Goal: Task Accomplishment & Management: Manage account settings

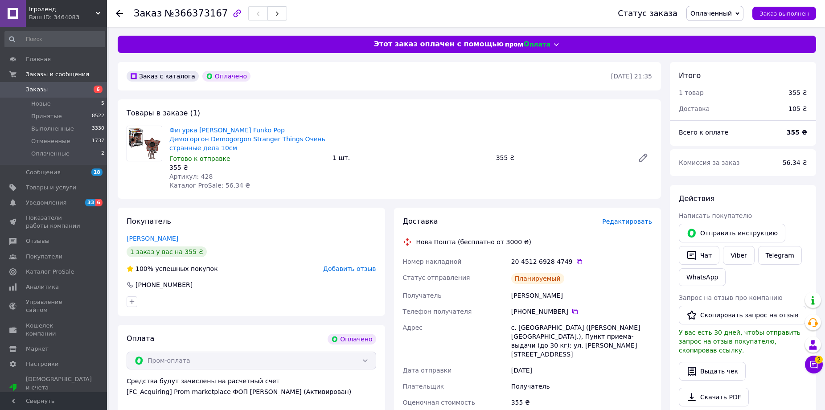
click at [65, 95] on link "Заказы 6" at bounding box center [55, 89] width 110 height 15
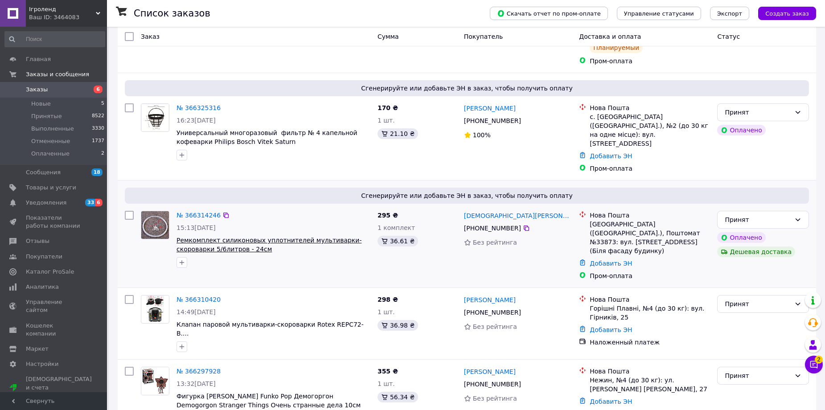
scroll to position [223, 0]
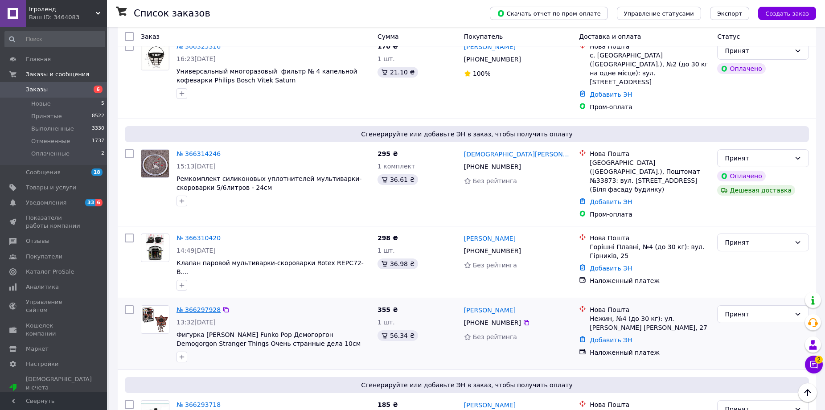
click at [210, 306] on link "№ 366297928" at bounding box center [199, 309] width 44 height 7
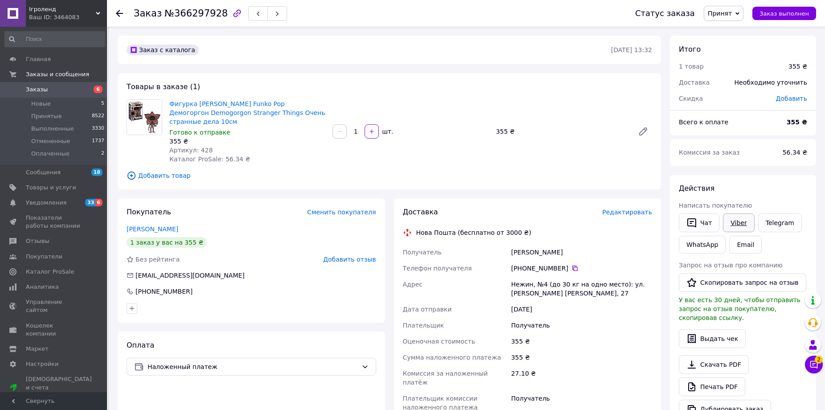
click at [738, 218] on link "Viber" at bounding box center [738, 223] width 31 height 19
click at [624, 213] on span "Редактировать" at bounding box center [627, 212] width 50 height 7
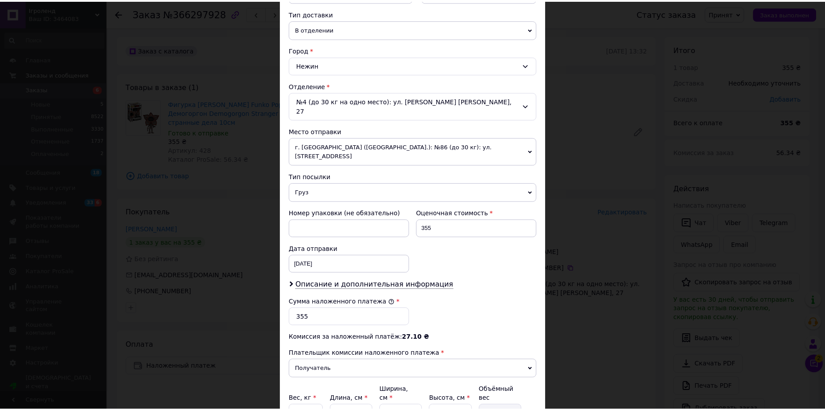
scroll to position [270, 0]
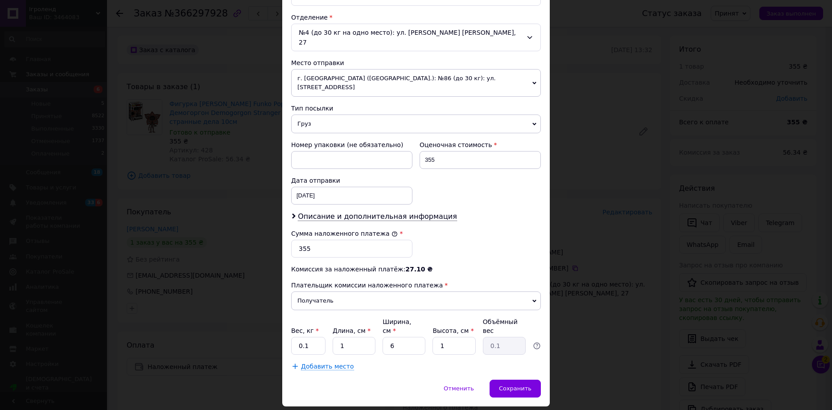
click at [614, 334] on div "× Редактирование доставки Способ доставки Нова Пошта (бесплатно от 3000 ₴) Плат…" at bounding box center [416, 205] width 832 height 410
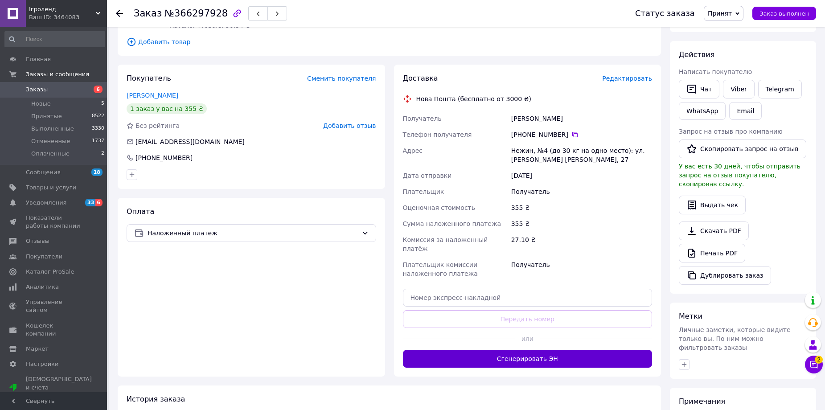
click at [588, 353] on button "Сгенерировать ЭН" at bounding box center [528, 359] width 250 height 18
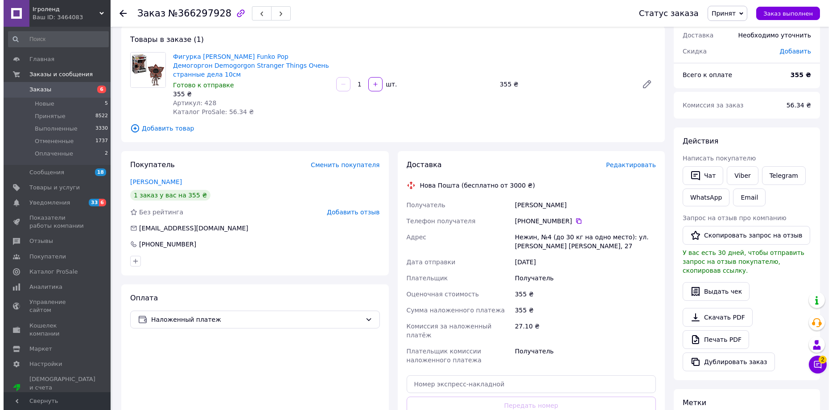
scroll to position [0, 0]
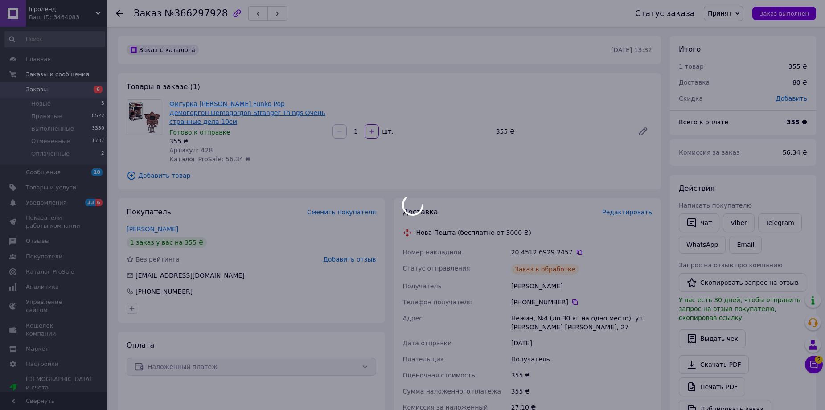
click at [216, 116] on body "Ігроленд Ваш ID: 3464083 Сайт Ігроленд Кабинет покупателя Проверить состояние с…" at bounding box center [412, 324] width 825 height 649
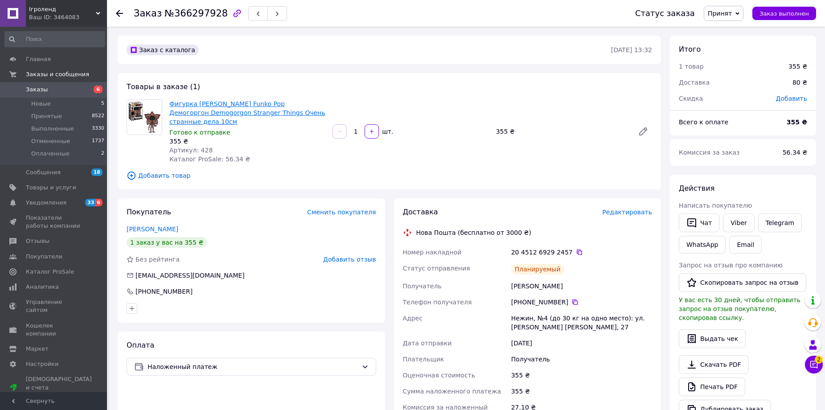
click at [218, 110] on link "Фигурка [PERSON_NAME] Funko Pop Демогоргон Demogorgon Stranger Things Очень стр…" at bounding box center [247, 112] width 156 height 25
click at [70, 85] on link "Заказы 6" at bounding box center [55, 89] width 110 height 15
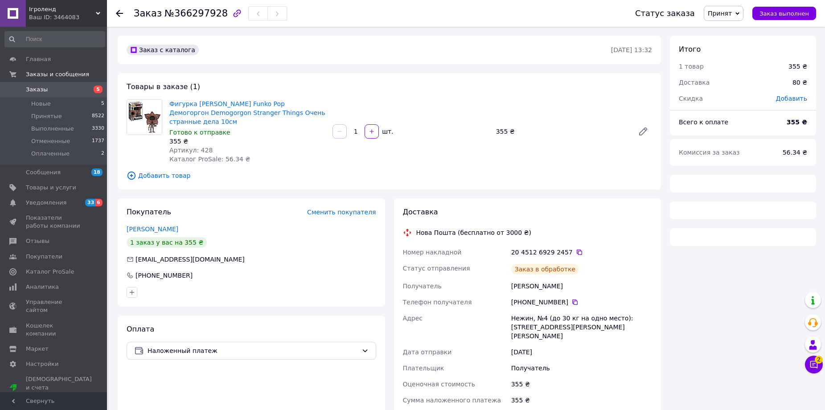
drag, startPoint x: 73, startPoint y: 0, endPoint x: 401, endPoint y: 230, distance: 401.0
click at [414, 240] on div "Доставка Нова Пошта (бесплатно от 3000 ₴) Номер накладной 20 4512 6929 2457   С…" at bounding box center [528, 353] width 250 height 292
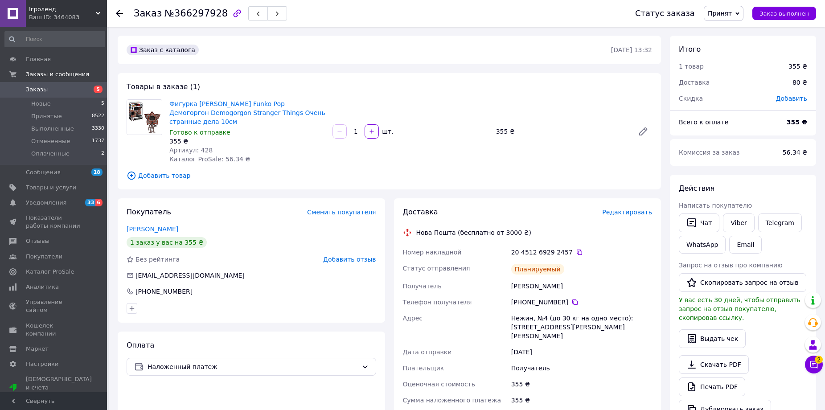
click at [70, 95] on link "Заказы 5" at bounding box center [55, 89] width 110 height 15
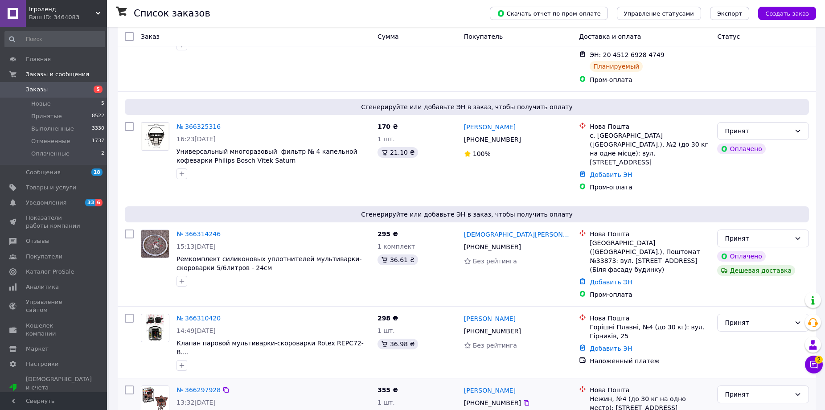
scroll to position [223, 0]
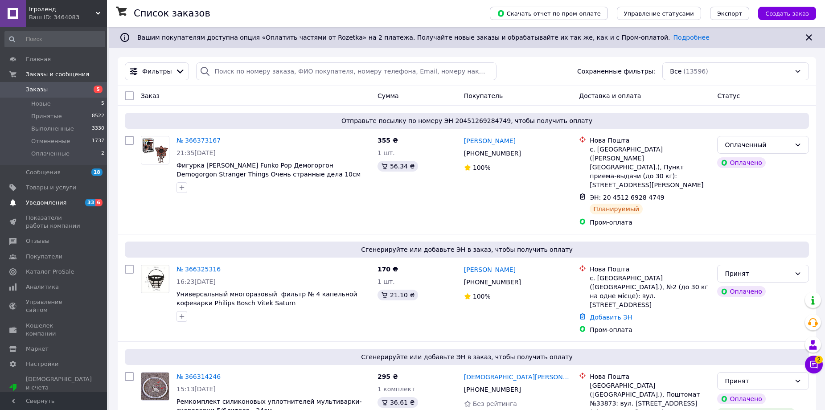
click at [54, 197] on link "Уведомления 33 6" at bounding box center [55, 202] width 110 height 15
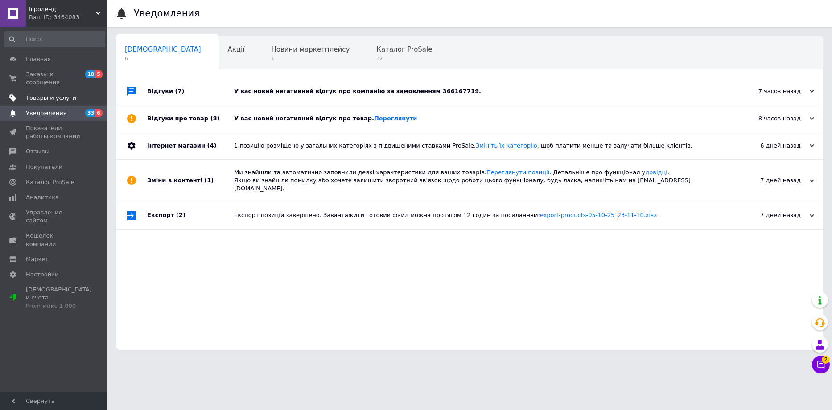
click at [66, 94] on span "Товары и услуги" at bounding box center [51, 98] width 50 height 8
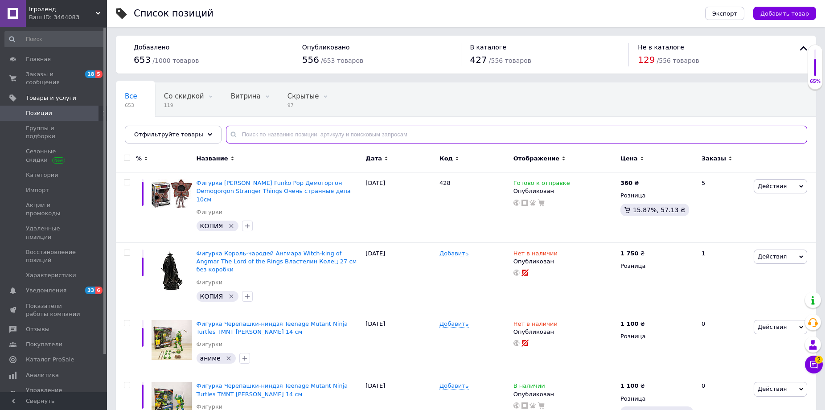
click at [272, 136] on input "text" at bounding box center [516, 135] width 581 height 18
paste input "Грогу"
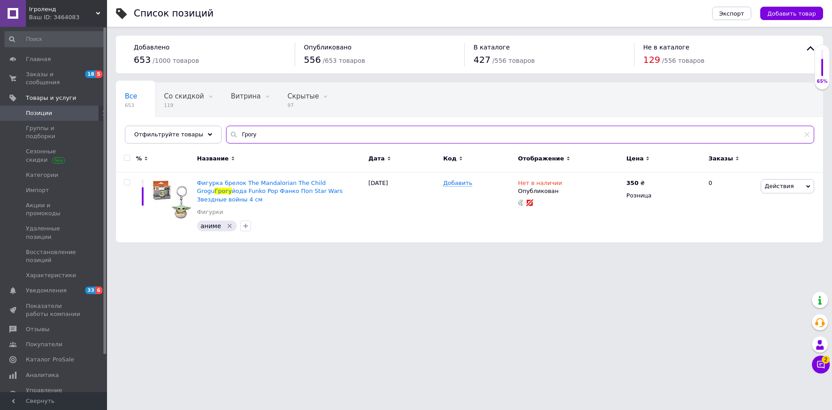
type input "Грогу"
